Goal: Transaction & Acquisition: Subscribe to service/newsletter

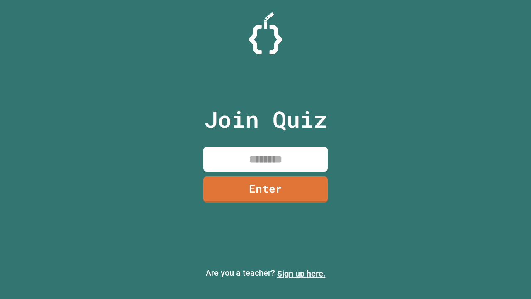
click at [301, 273] on link "Sign up here." at bounding box center [301, 273] width 49 height 10
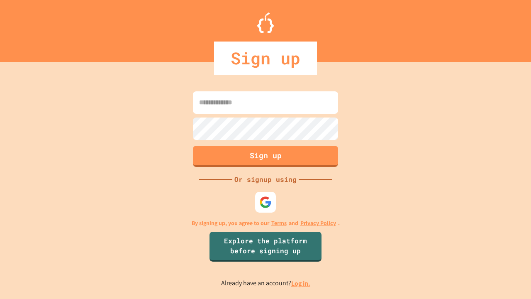
click at [301, 283] on link "Log in." at bounding box center [300, 283] width 19 height 9
